Goal: Task Accomplishment & Management: Manage account settings

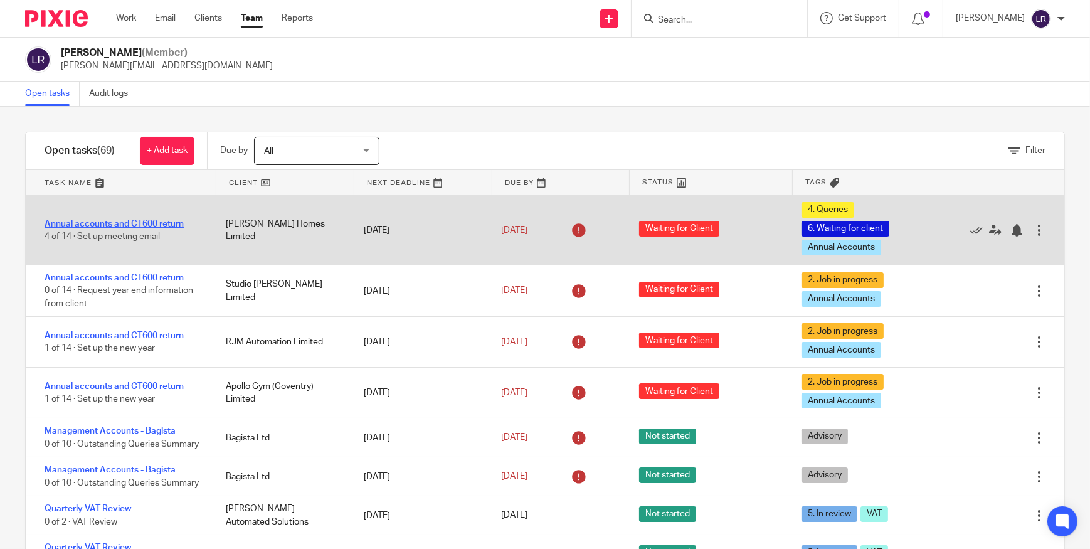
click at [124, 220] on link "Annual accounts and CT600 return" at bounding box center [114, 224] width 139 height 9
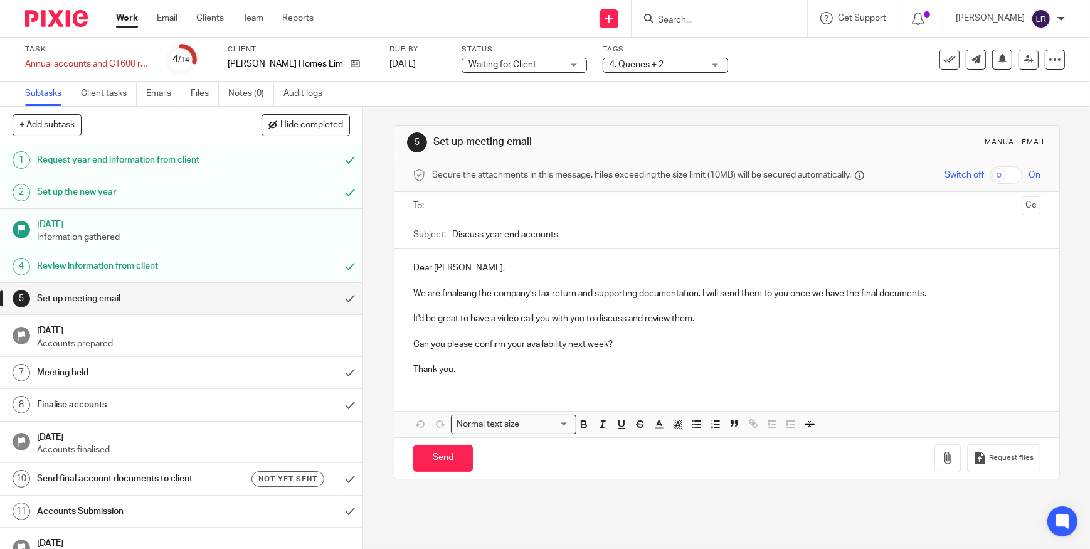
click at [462, 72] on div "Waiting for Client Waiting for Client" at bounding box center [524, 65] width 125 height 15
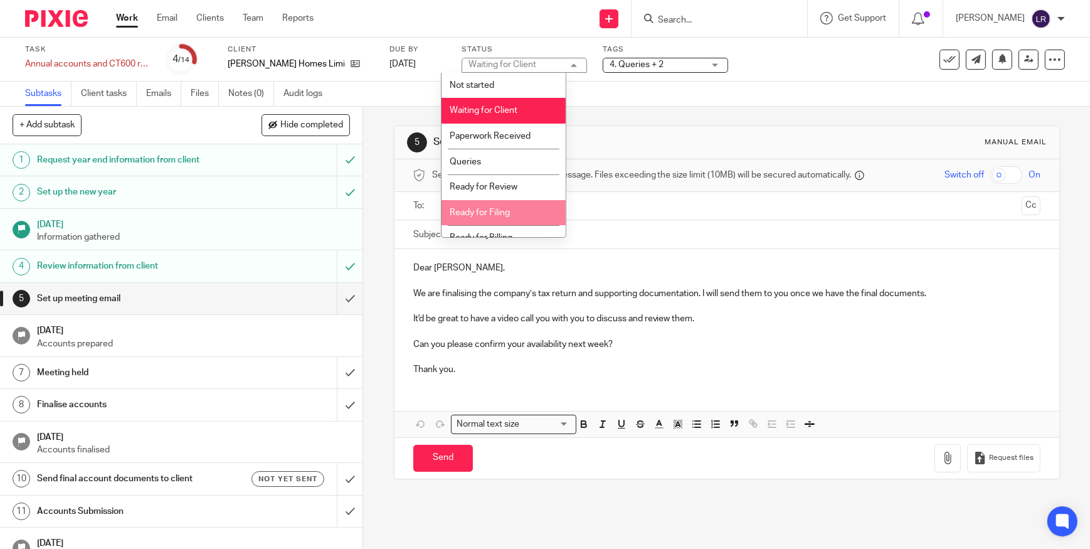
click at [527, 215] on li "Ready for Filing" at bounding box center [504, 213] width 124 height 26
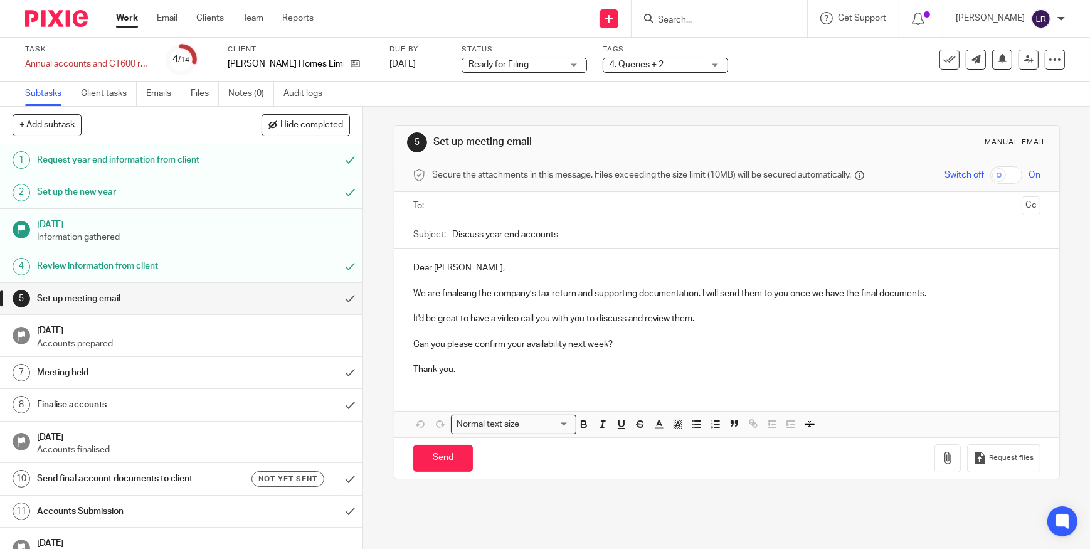
click at [623, 65] on span "4. Queries + 2" at bounding box center [637, 64] width 54 height 9
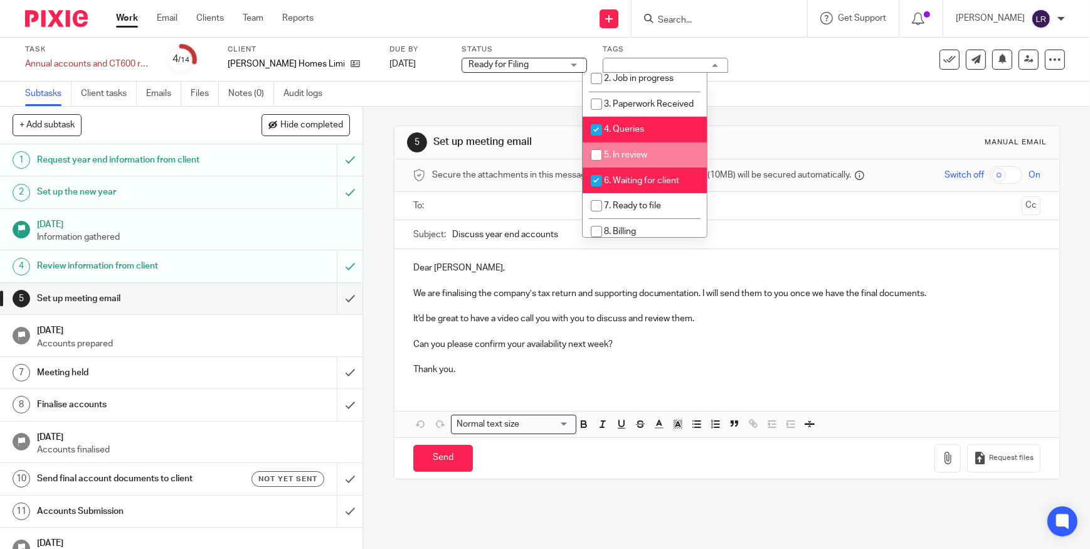
scroll to position [114, 0]
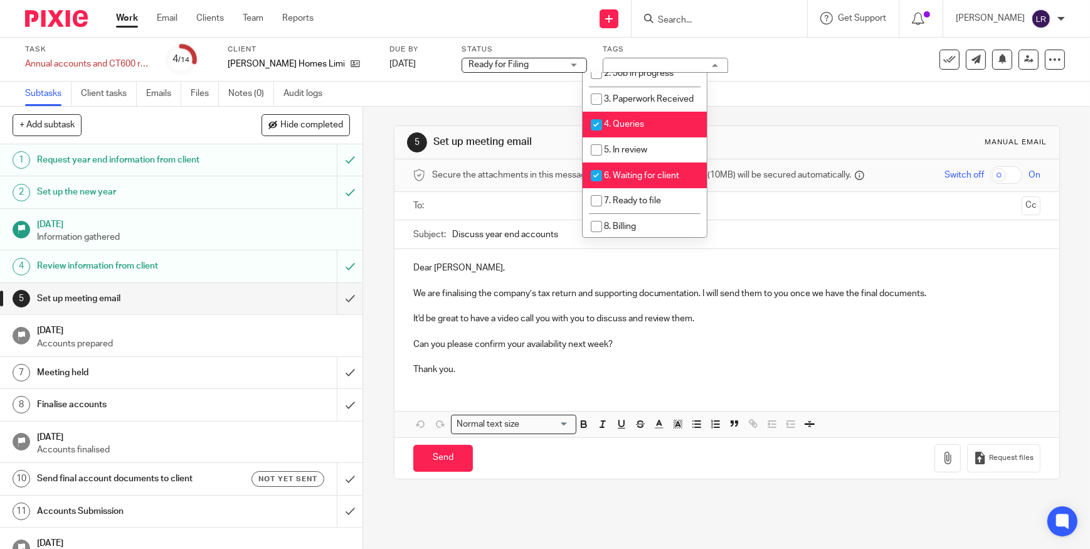
click at [640, 129] on span "4. Queries" at bounding box center [624, 124] width 40 height 9
checkbox input "false"
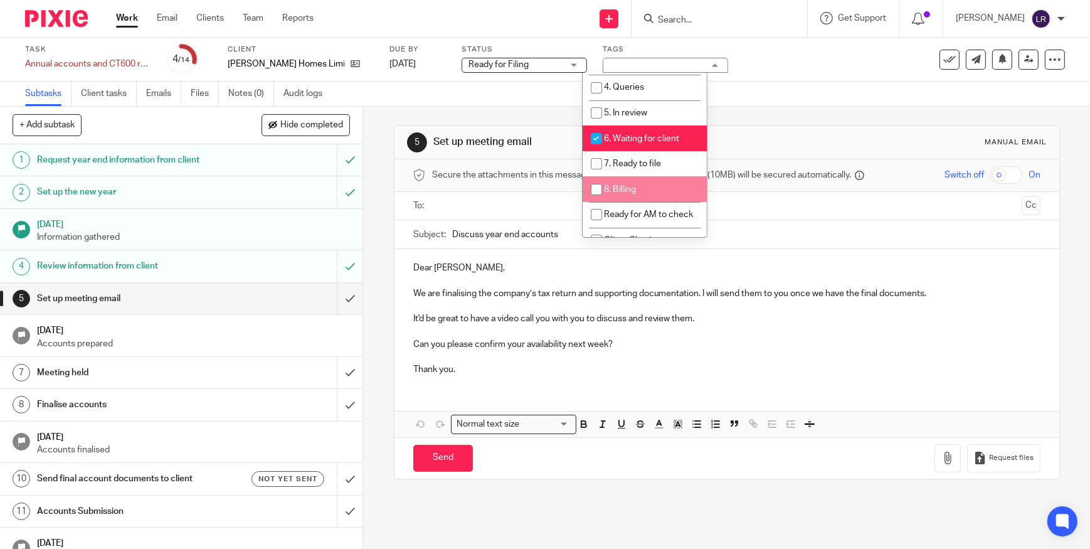
scroll to position [171, 0]
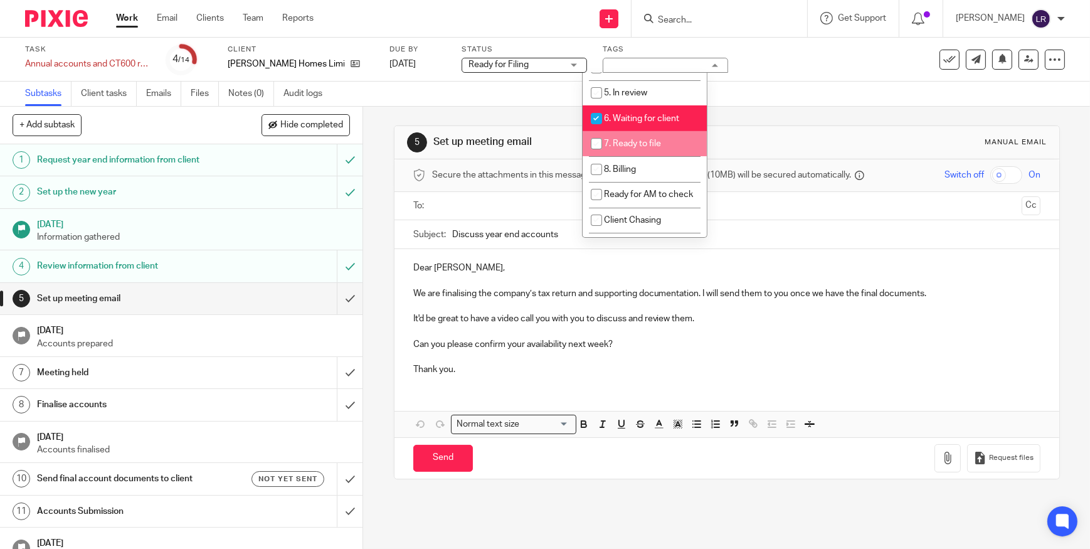
click at [642, 145] on li "7. Ready to file" at bounding box center [645, 144] width 124 height 26
checkbox input "true"
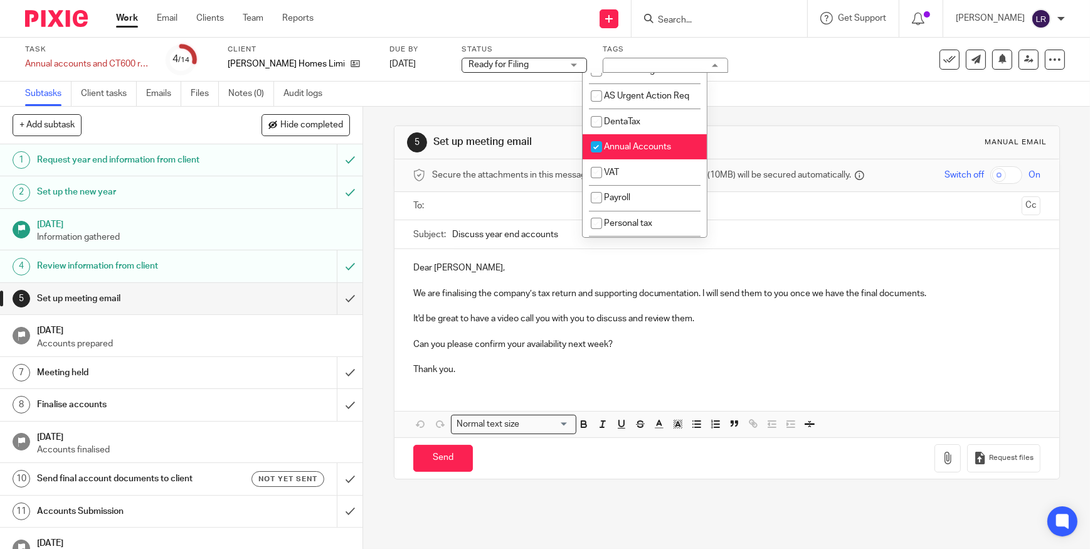
scroll to position [399, 0]
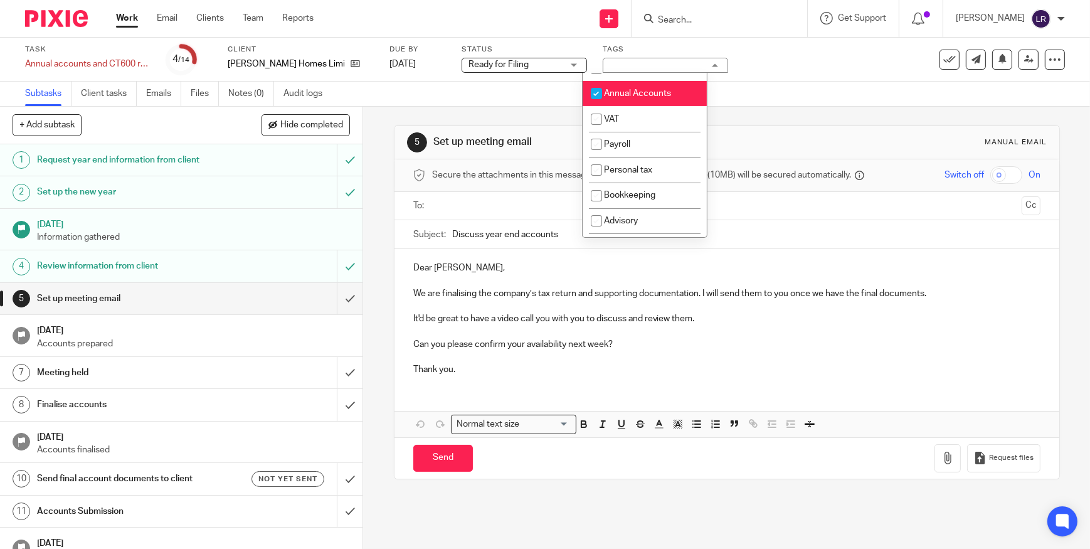
click at [781, 100] on div "Subtasks Client tasks Emails Files Notes (0) Audit logs" at bounding box center [545, 94] width 1090 height 25
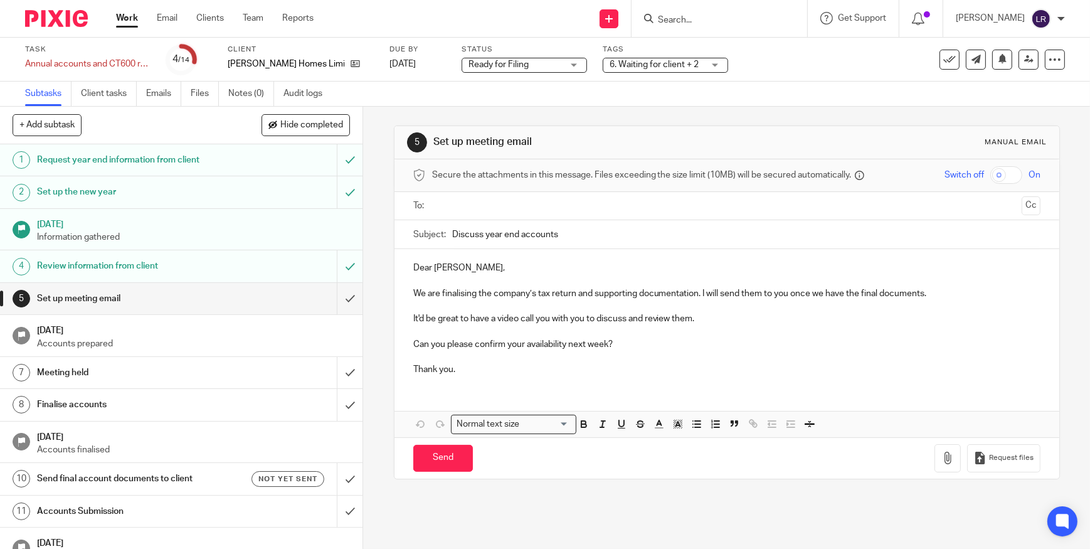
drag, startPoint x: 621, startPoint y: 71, endPoint x: 625, endPoint y: 80, distance: 9.6
click at [621, 71] on div "6. Waiting for client + 2" at bounding box center [665, 65] width 125 height 15
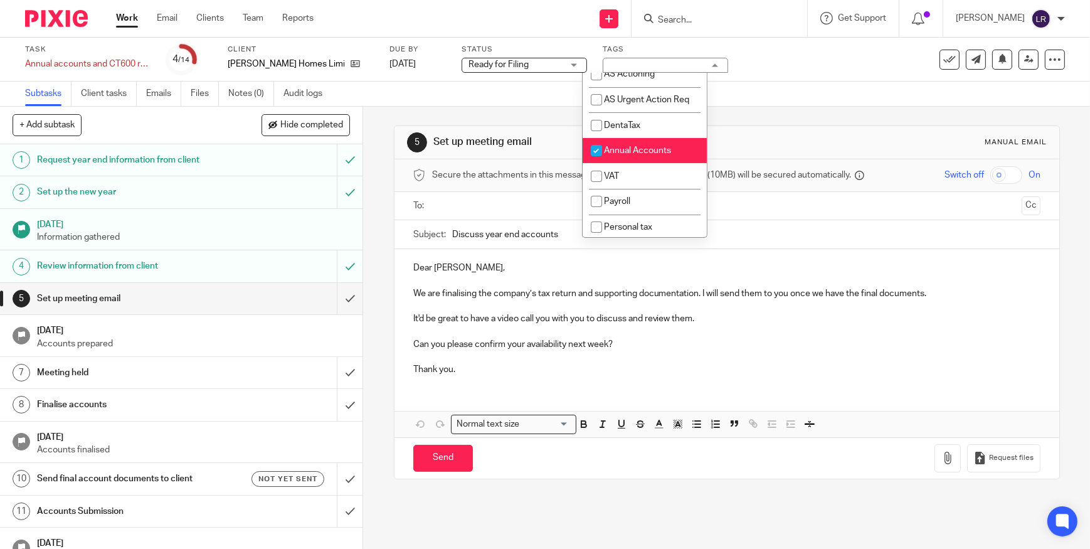
scroll to position [456, 0]
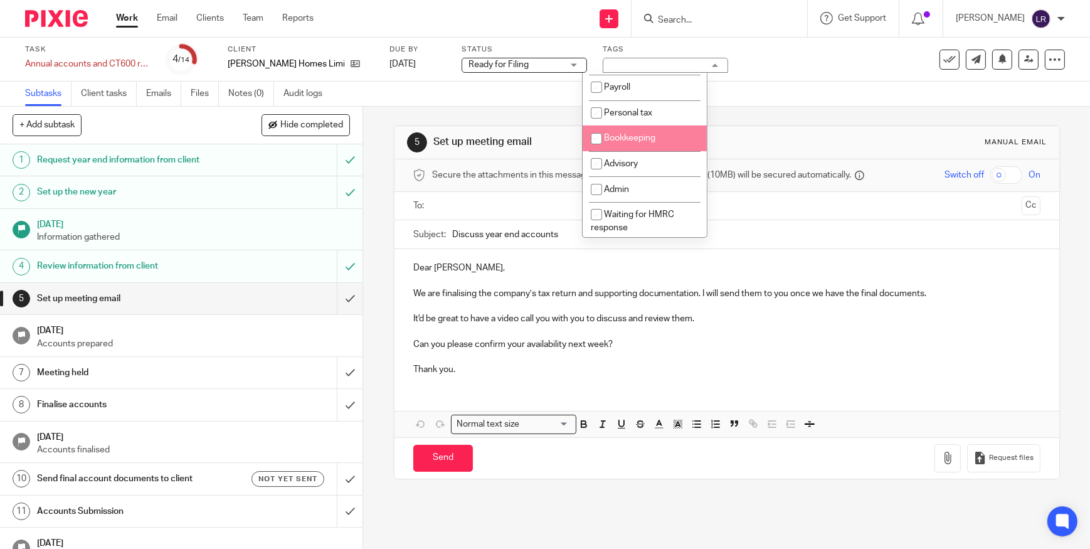
click at [757, 97] on div "Subtasks Client tasks Emails Files Notes (0) Audit logs" at bounding box center [545, 94] width 1090 height 25
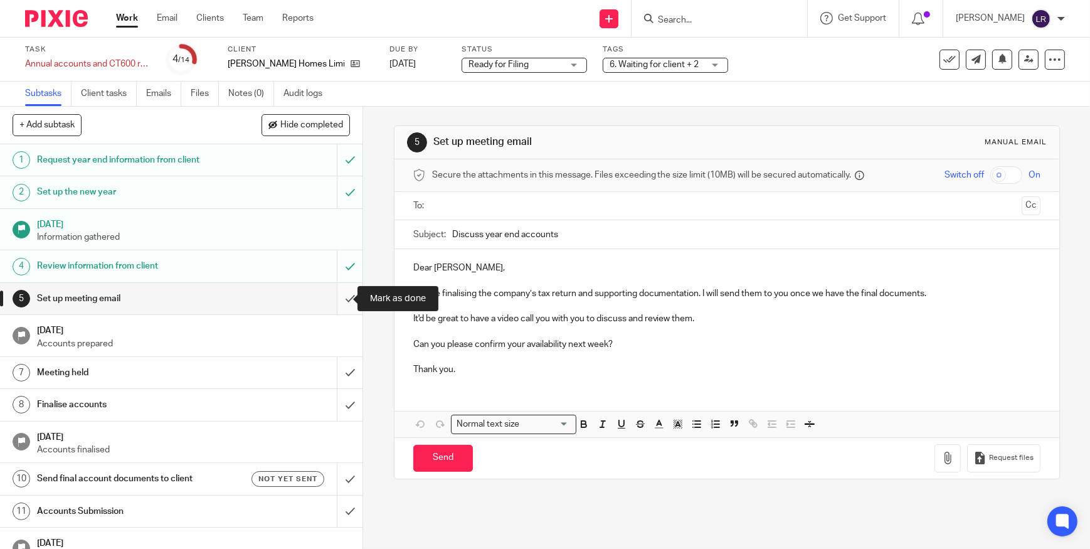
click at [339, 298] on input "submit" at bounding box center [181, 298] width 363 height 31
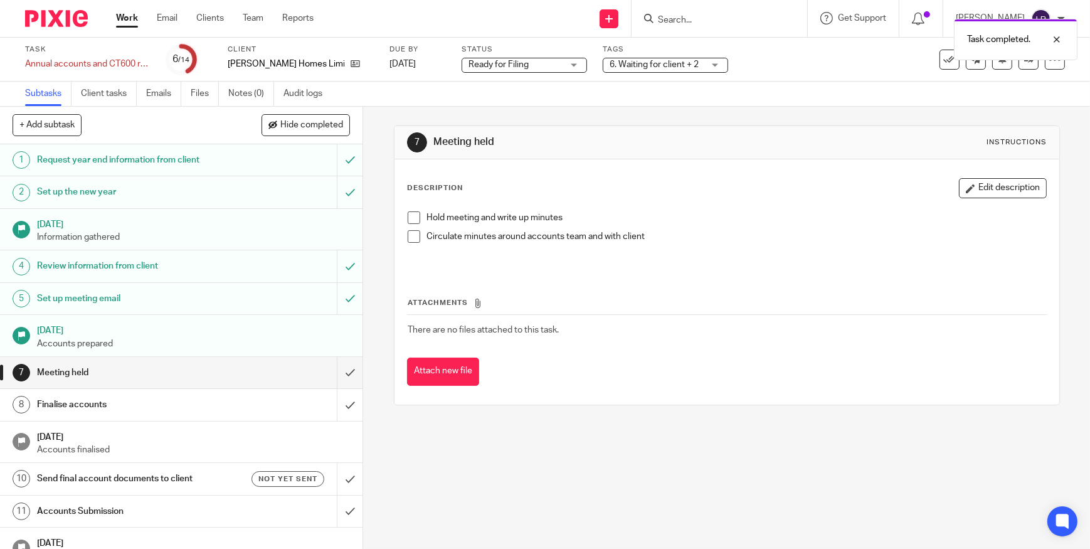
click at [68, 20] on img at bounding box center [56, 18] width 63 height 17
